Goal: Transaction & Acquisition: Purchase product/service

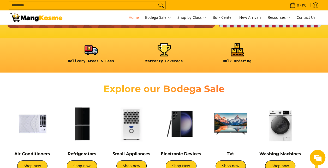
scroll to position [182, 0]
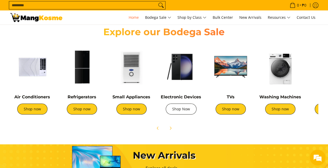
click at [180, 110] on link "Shop Now" at bounding box center [181, 108] width 31 height 11
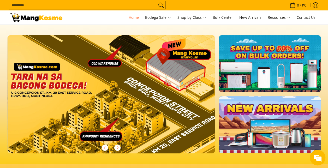
scroll to position [0, 622]
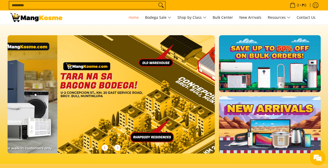
drag, startPoint x: 7, startPoint y: 91, endPoint x: 20, endPoint y: 94, distance: 13.0
click at [7, 91] on div at bounding box center [163, 94] width 323 height 118
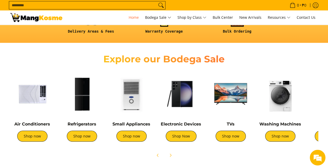
scroll to position [156, 0]
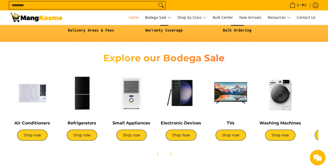
click at [285, 101] on img at bounding box center [280, 93] width 44 height 44
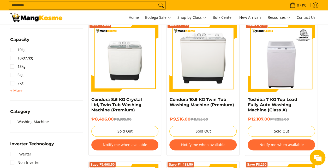
scroll to position [210, 0]
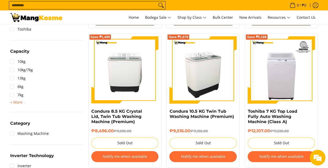
click at [205, 67] on img at bounding box center [202, 69] width 67 height 67
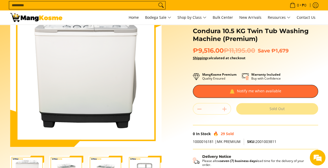
scroll to position [78, 0]
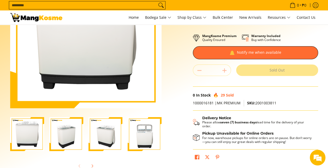
click at [74, 128] on img "Condura 10.5 KG Twin Tub Washing Machine (Premium)-2" at bounding box center [66, 134] width 34 height 34
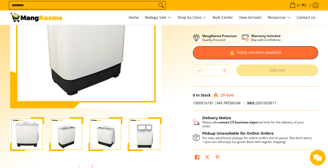
click at [116, 134] on img "Condura 10.5 KG Twin Tub Washing Machine (Premium)-3" at bounding box center [105, 134] width 34 height 34
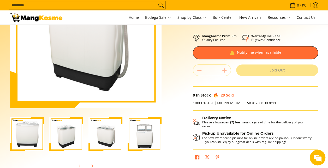
click at [138, 136] on img "Condura 10.5 KG Twin Tub Washing Machine (Premium)-4" at bounding box center [144, 134] width 34 height 34
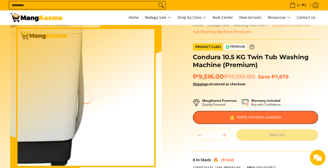
scroll to position [0, 0]
